Goal: Task Accomplishment & Management: Complete application form

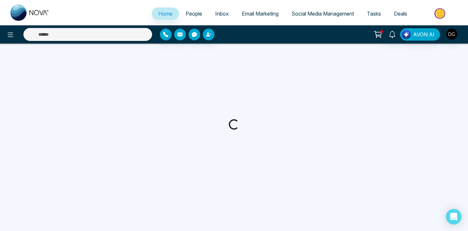
select select "*"
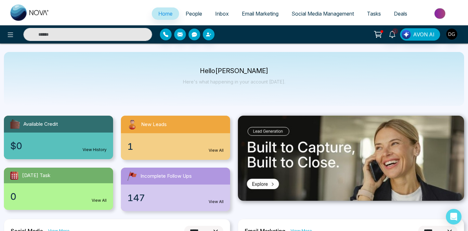
click at [186, 16] on span "People" at bounding box center [194, 13] width 17 height 7
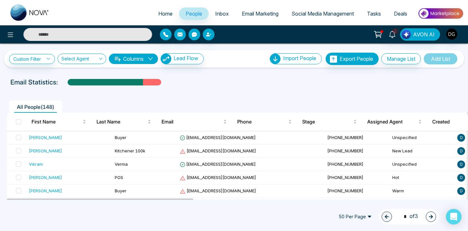
scroll to position [31, 0]
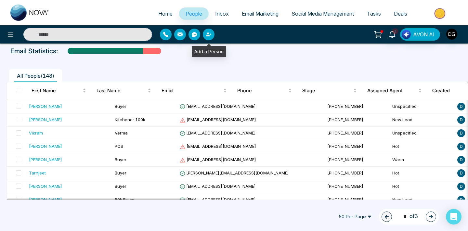
click at [209, 37] on button "button" at bounding box center [209, 35] width 12 height 12
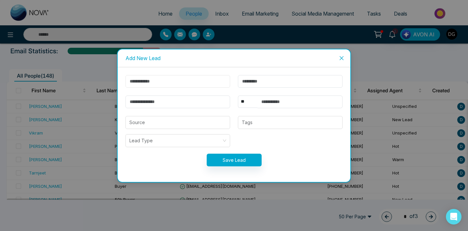
click at [171, 76] on input "text" at bounding box center [178, 81] width 105 height 13
type input "**********"
click at [252, 86] on input "text" at bounding box center [290, 81] width 105 height 13
type input "*****"
click at [203, 120] on input "search" at bounding box center [177, 122] width 97 height 12
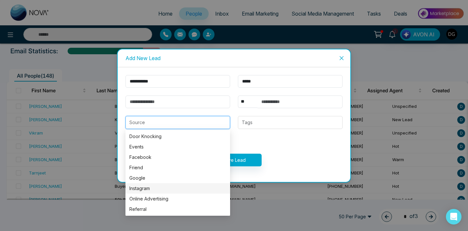
click at [153, 188] on div "Instagram" at bounding box center [177, 188] width 97 height 7
type input "*********"
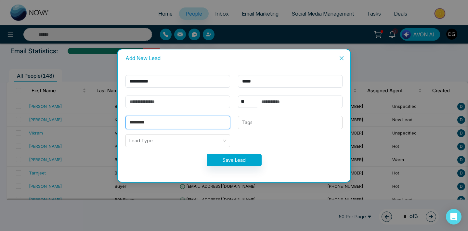
click at [259, 130] on form "**********" at bounding box center [234, 124] width 225 height 99
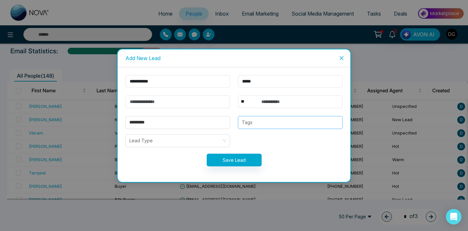
click at [262, 122] on div at bounding box center [290, 123] width 101 height 8
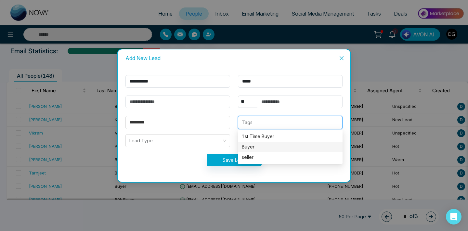
click at [250, 152] on div "Buyer" at bounding box center [290, 147] width 105 height 10
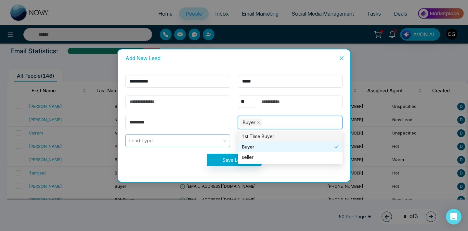
click at [167, 140] on input "search" at bounding box center [175, 141] width 92 height 12
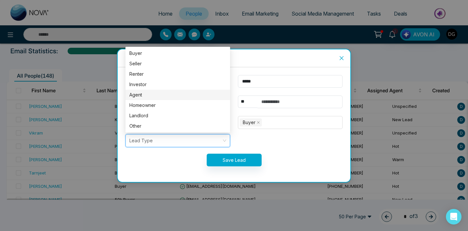
click at [151, 98] on div "Agent" at bounding box center [177, 94] width 97 height 7
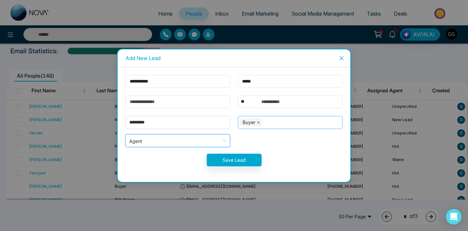
click at [258, 122] on icon "close" at bounding box center [258, 122] width 3 height 3
click at [175, 102] on input "email" at bounding box center [178, 102] width 105 height 13
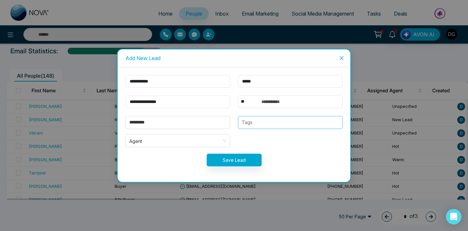
type input "**********"
click at [262, 100] on input "text" at bounding box center [300, 102] width 85 height 13
type input "**********"
click at [229, 160] on button "Save Lead" at bounding box center [234, 160] width 55 height 13
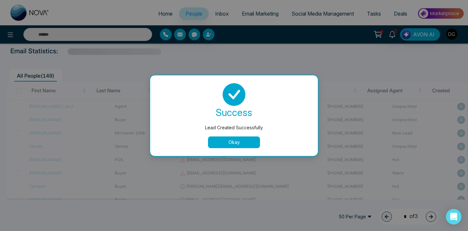
click at [229, 140] on button "Okay" at bounding box center [234, 143] width 52 height 12
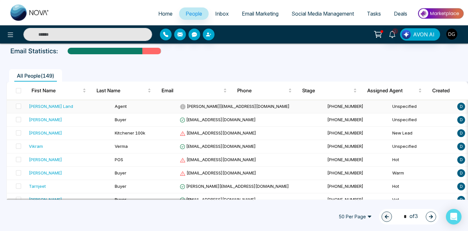
click at [188, 104] on span "[PERSON_NAME][EMAIL_ADDRESS][DOMAIN_NAME]" at bounding box center [235, 106] width 110 height 5
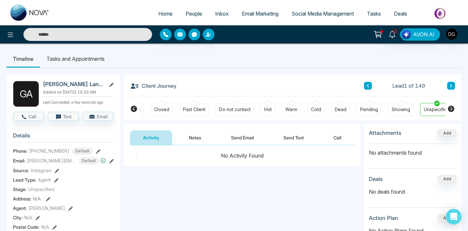
scroll to position [0, 175]
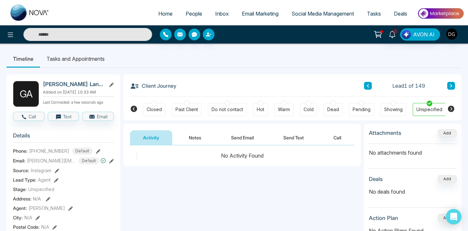
click at [194, 135] on button "Notes" at bounding box center [195, 137] width 38 height 15
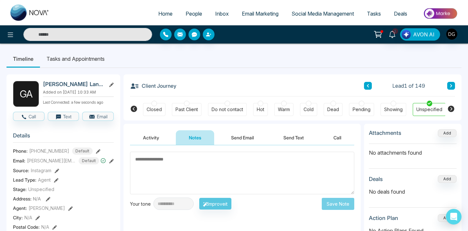
click at [188, 162] on textarea at bounding box center [242, 173] width 224 height 43
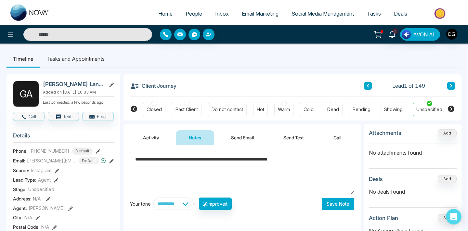
type textarea "**********"
click at [342, 198] on button "Save Note" at bounding box center [338, 204] width 33 height 12
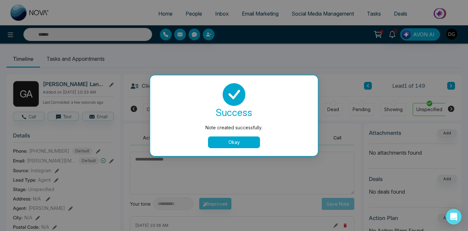
click at [234, 139] on button "Okay" at bounding box center [234, 143] width 52 height 12
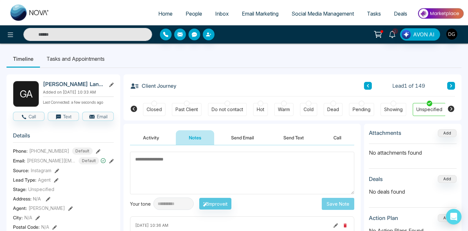
click at [184, 7] on ul "Home People Inbox Email Marketing Social Media Management Tasks Deals" at bounding box center [260, 14] width 409 height 18
click at [186, 12] on span "People" at bounding box center [194, 13] width 17 height 7
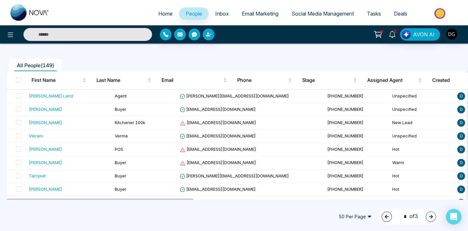
scroll to position [42, 0]
click at [77, 110] on div "[PERSON_NAME]" at bounding box center [69, 109] width 81 height 7
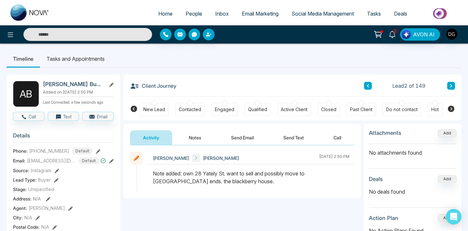
click at [190, 15] on span "People" at bounding box center [194, 13] width 17 height 7
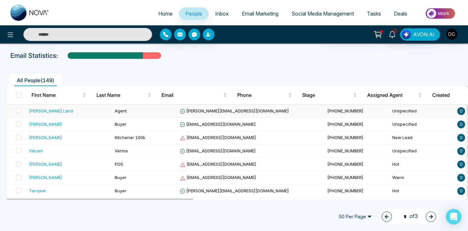
scroll to position [29, 0]
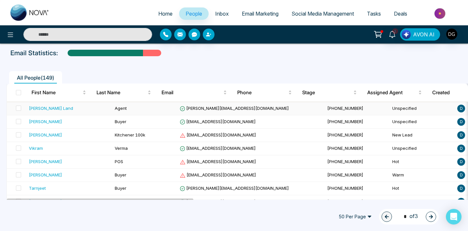
click at [127, 111] on td "Agent" at bounding box center [144, 108] width 65 height 13
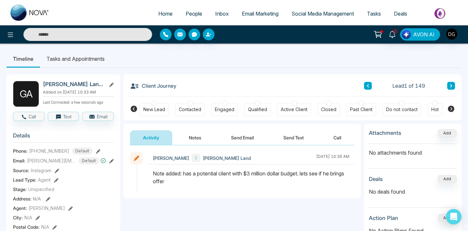
click at [154, 105] on div at bounding box center [155, 104] width 6 height 6
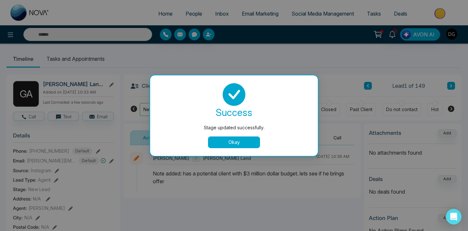
click at [235, 139] on button "Okay" at bounding box center [234, 143] width 52 height 12
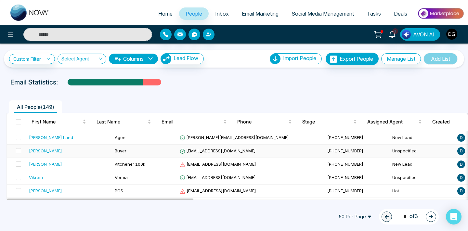
click at [115, 147] on td "Buyer" at bounding box center [144, 151] width 65 height 13
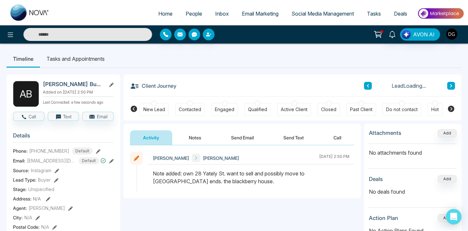
click at [157, 106] on div "New Lead" at bounding box center [154, 109] width 22 height 7
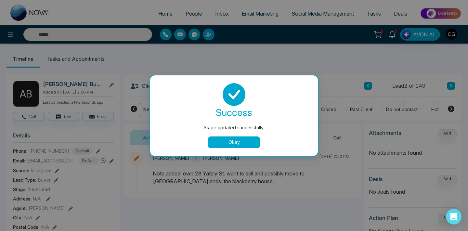
click at [229, 146] on button "Okay" at bounding box center [234, 143] width 52 height 12
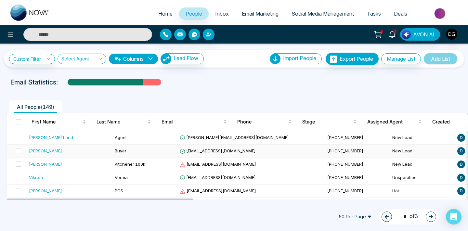
scroll to position [14, 0]
